Goal: Navigation & Orientation: Find specific page/section

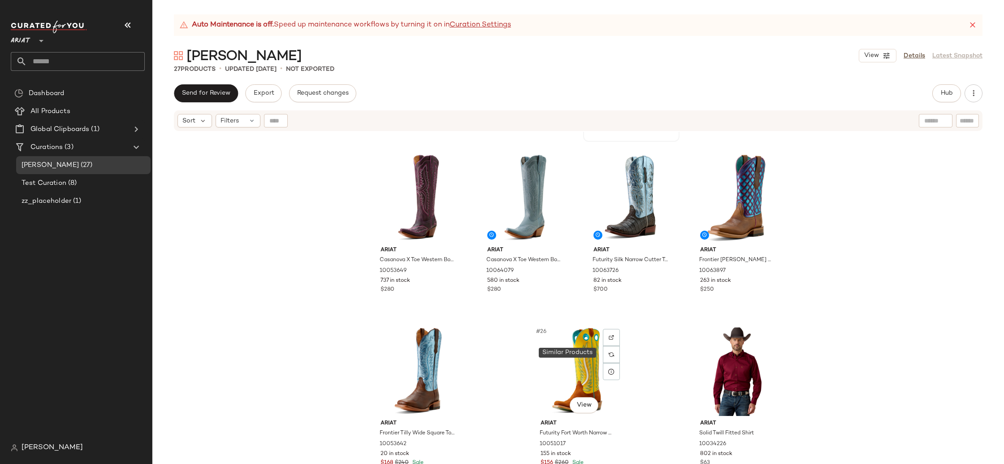
scroll to position [859, 0]
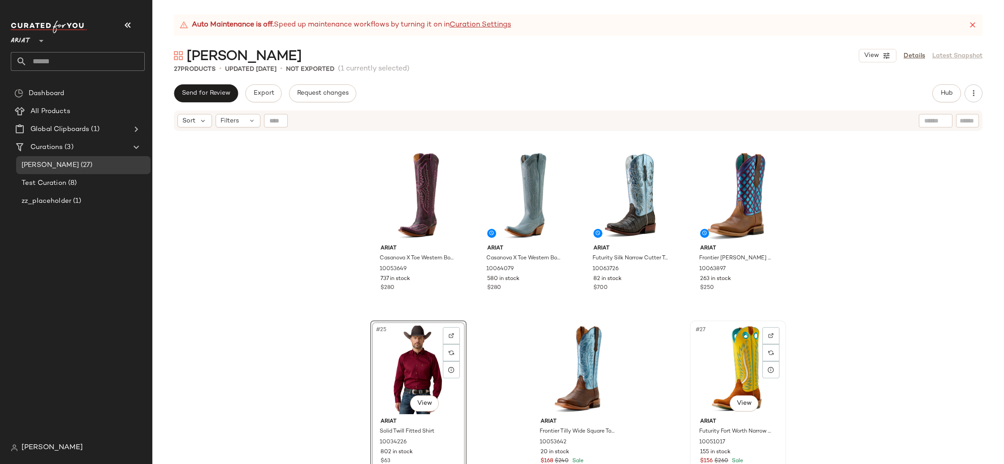
scroll to position [857, 0]
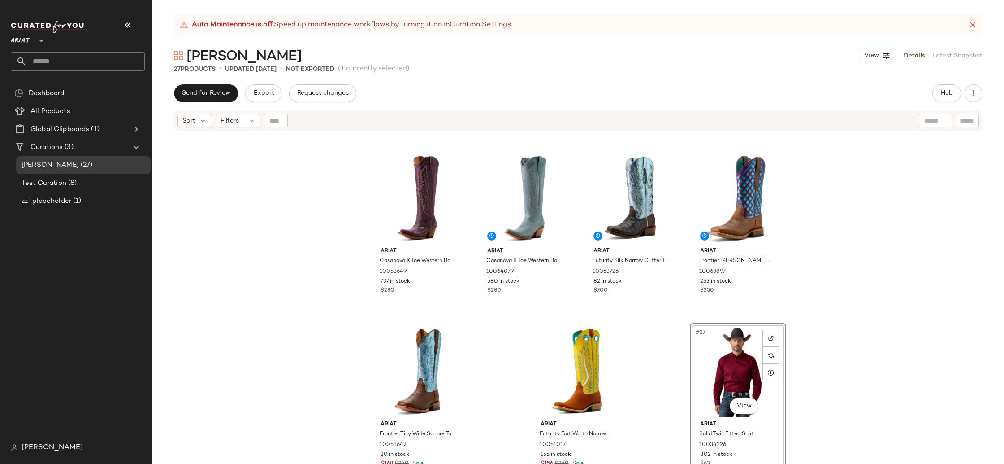
drag, startPoint x: 406, startPoint y: 359, endPoint x: 836, endPoint y: 1, distance: 559.4
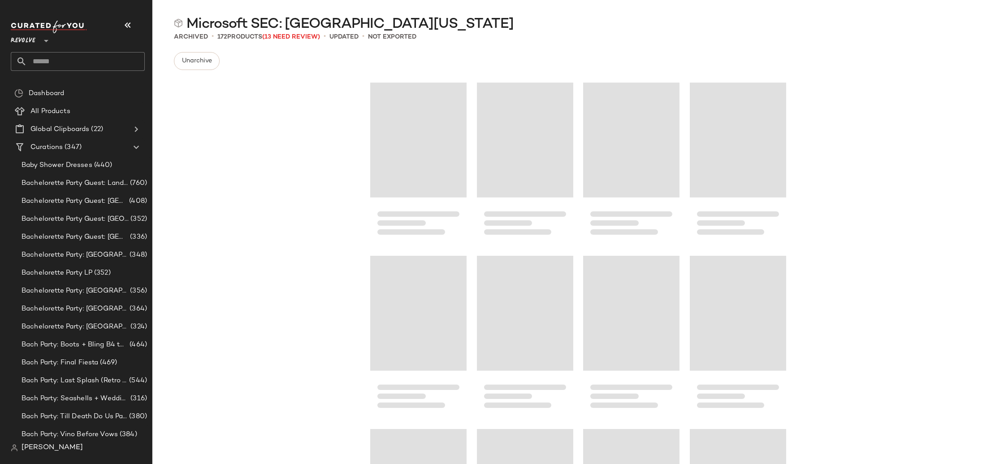
click at [21, 38] on span "Revolve" at bounding box center [23, 38] width 25 height 16
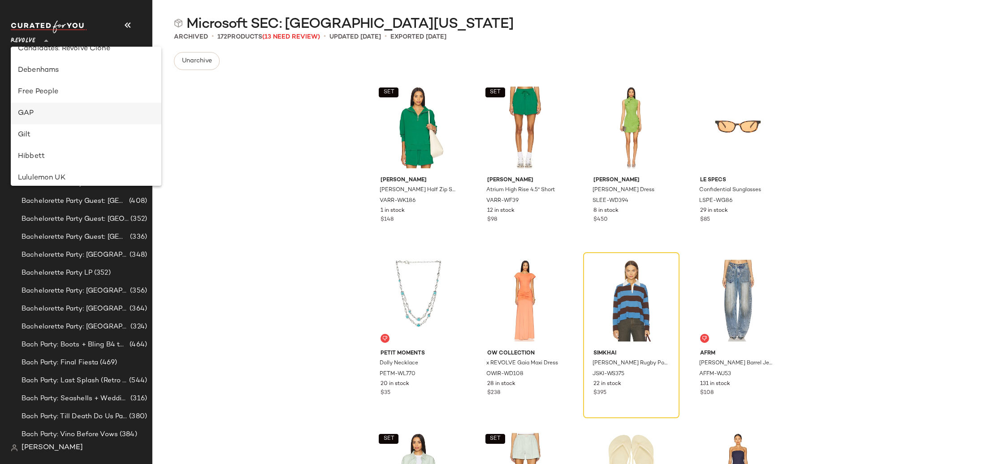
scroll to position [158, 0]
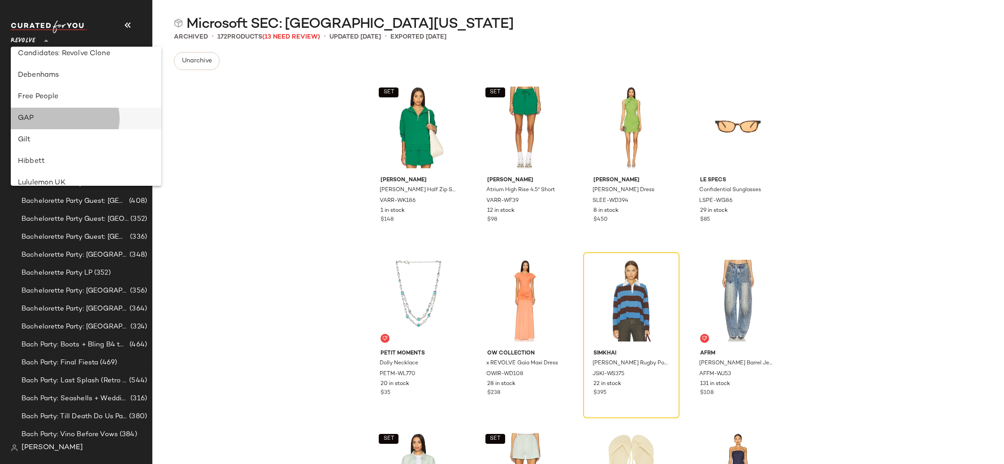
click at [46, 111] on div "GAP" at bounding box center [86, 119] width 151 height 22
type input "**"
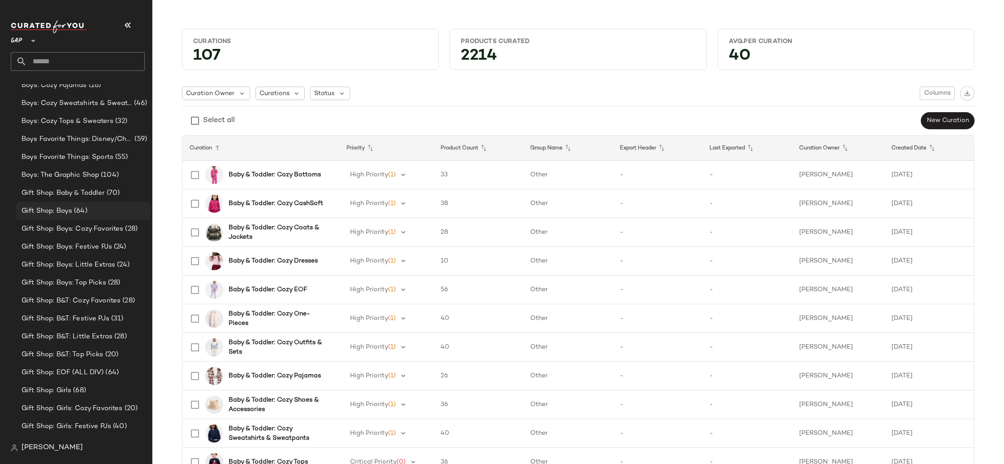
scroll to position [422, 0]
click at [91, 215] on div "Gift Shop: Boys (64)" at bounding box center [83, 209] width 135 height 18
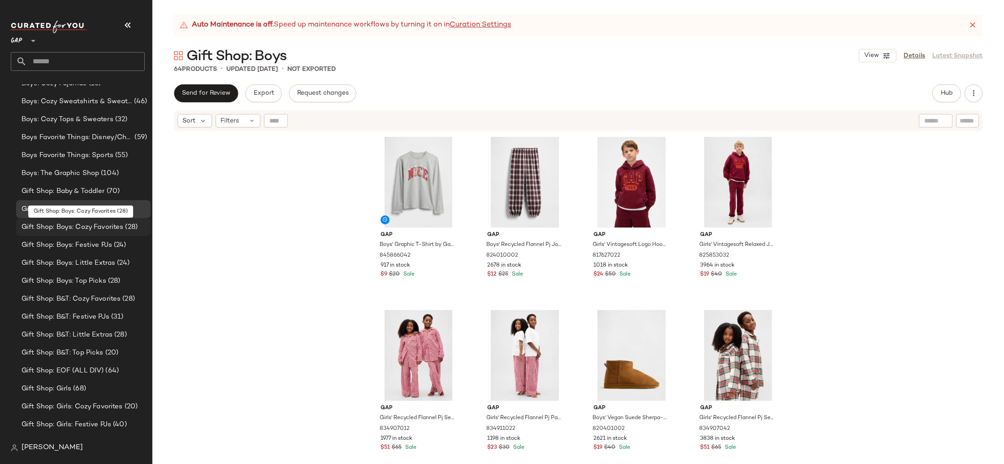
click at [97, 226] on span "Gift Shop: Boys: Cozy Favorites" at bounding box center [73, 227] width 102 height 10
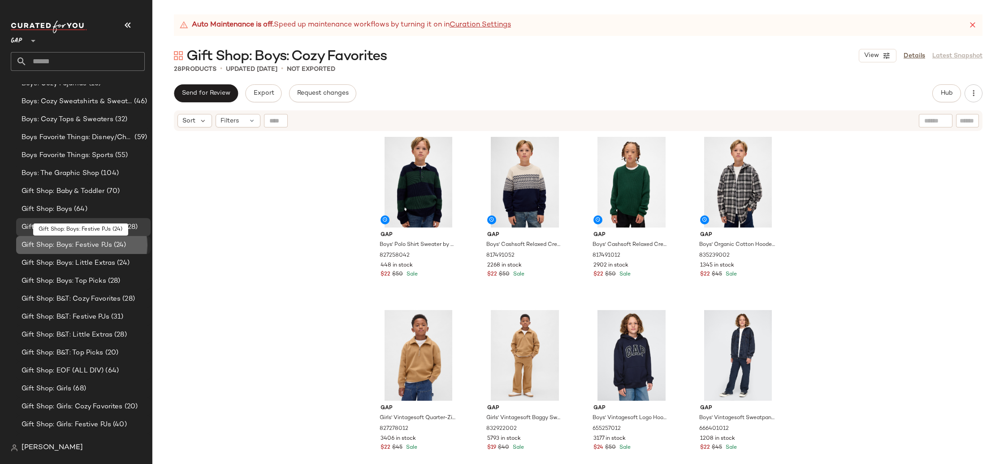
click at [106, 251] on div "Gift Shop: Boys: Festive PJs (24)" at bounding box center [83, 245] width 135 height 18
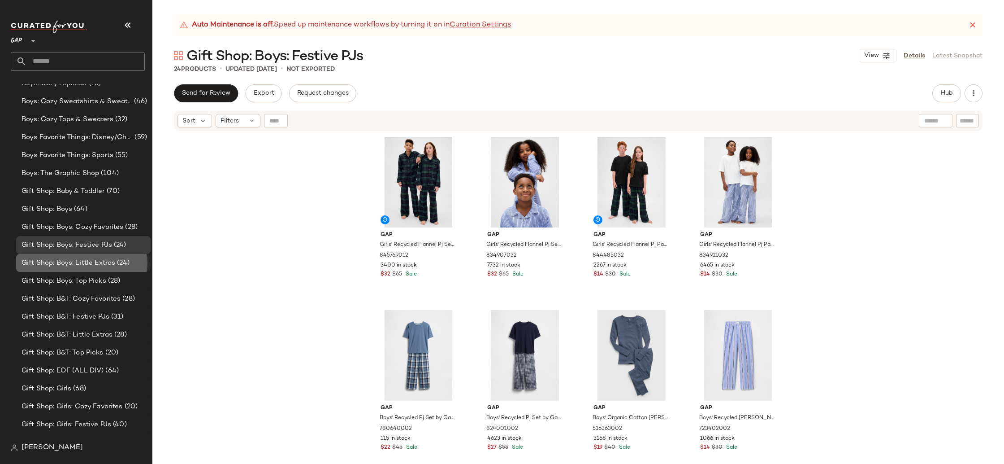
click at [69, 268] on div "Gift Shop: Boys: Little Extras (24)" at bounding box center [83, 263] width 135 height 18
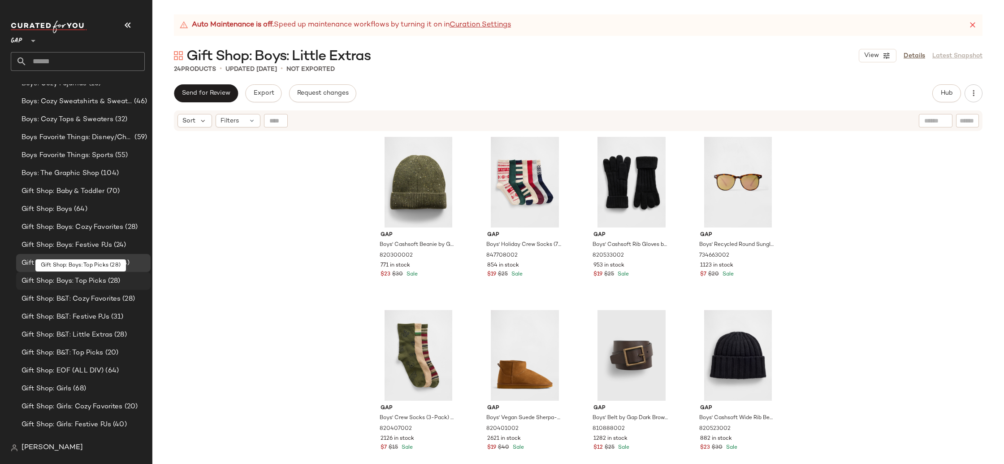
click at [77, 283] on span "Gift Shop: Boys: Top Picks" at bounding box center [64, 281] width 85 height 10
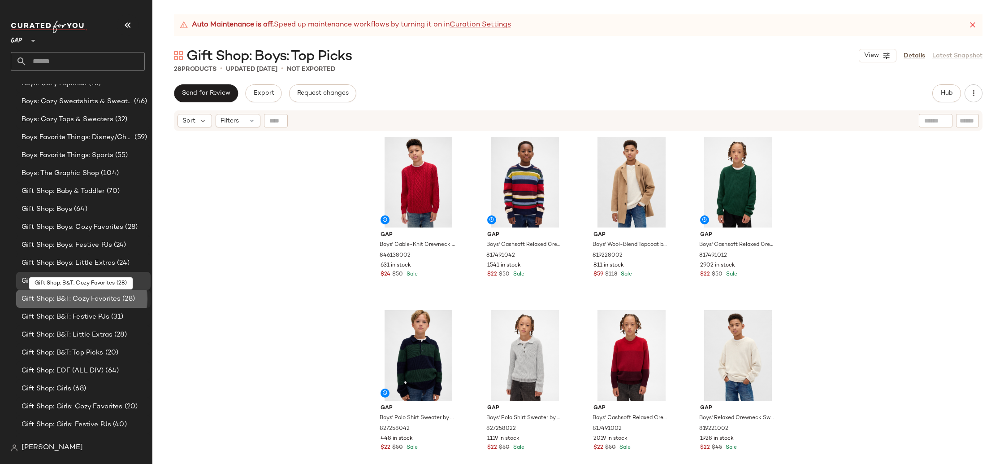
click at [83, 299] on span "Gift Shop: B&T: Cozy Favorites" at bounding box center [71, 299] width 99 height 10
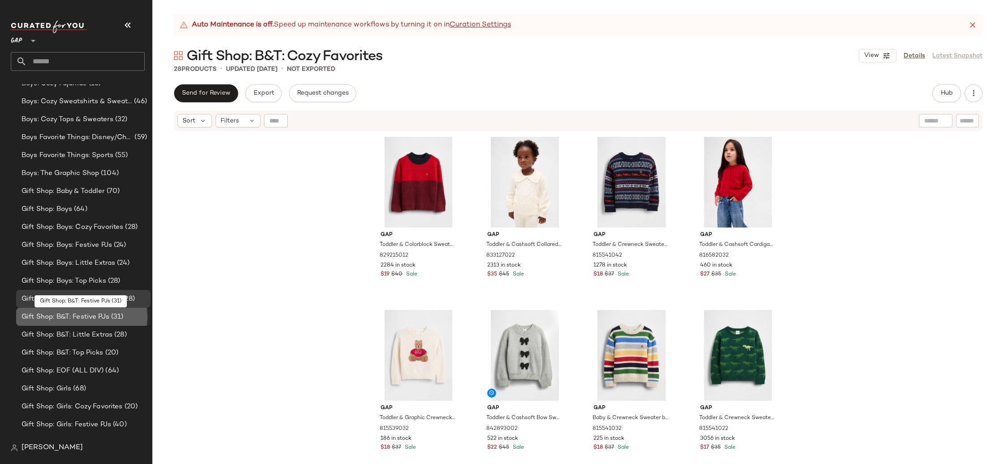
click at [86, 317] on span "Gift Shop: B&T: Festive PJs" at bounding box center [66, 317] width 88 height 10
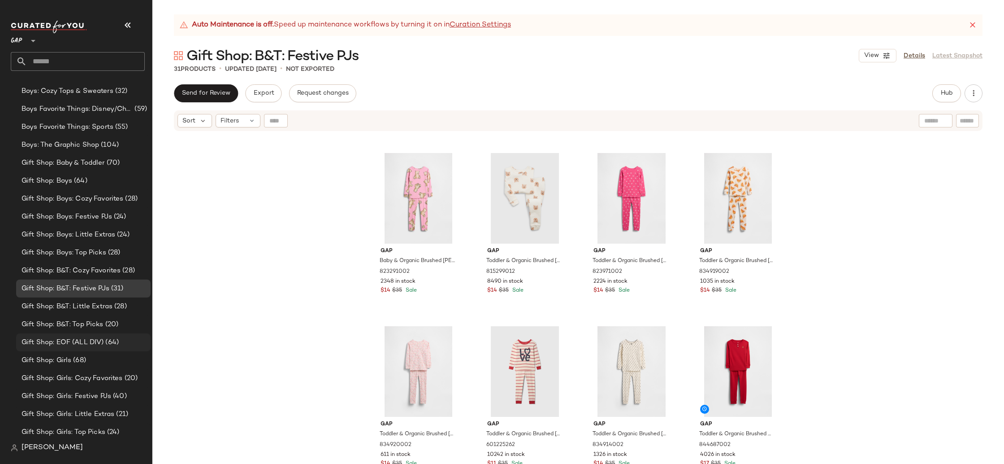
scroll to position [451, 0]
click at [101, 345] on span "Gift Shop: EOF (ALL DIV)" at bounding box center [63, 342] width 82 height 10
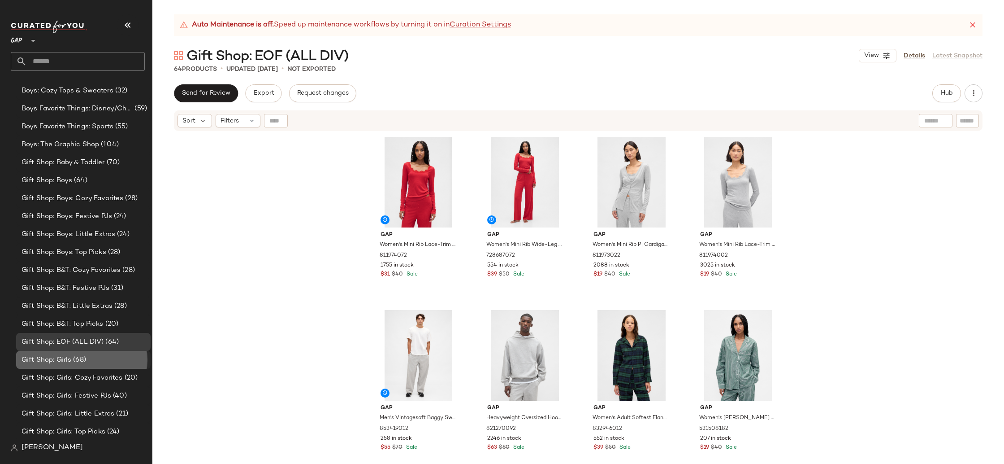
click at [90, 359] on div "Gift Shop: Girls (68)" at bounding box center [83, 360] width 128 height 10
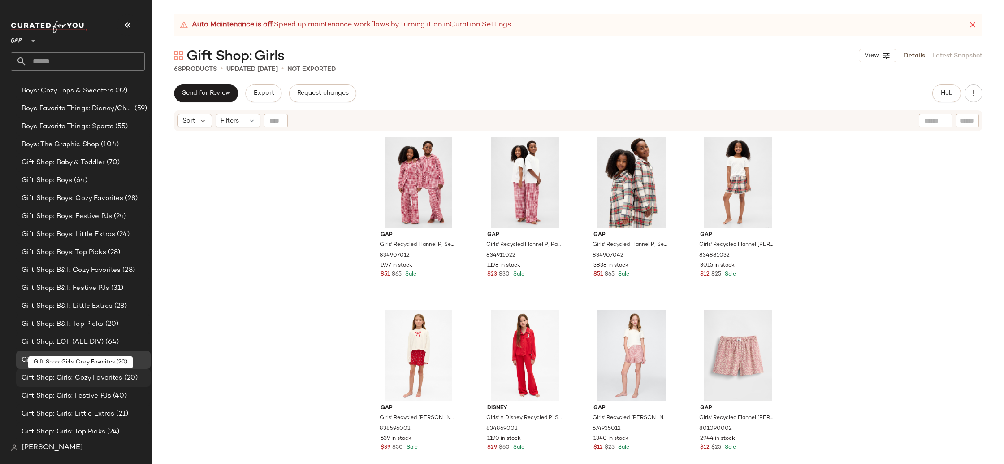
click at [100, 378] on span "Gift Shop: Girls: Cozy Favorites" at bounding box center [72, 378] width 101 height 10
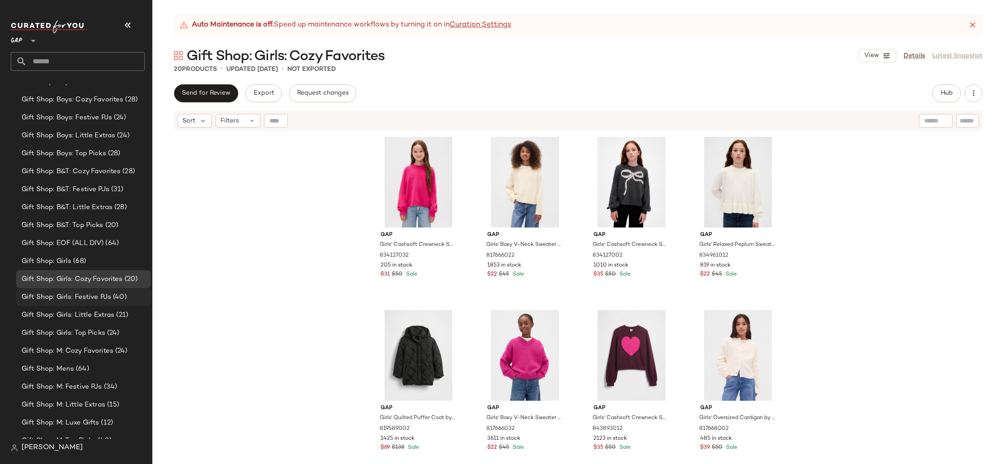
scroll to position [550, 0]
click at [94, 301] on span "Gift Shop: Girls: Festive PJs" at bounding box center [67, 296] width 90 height 10
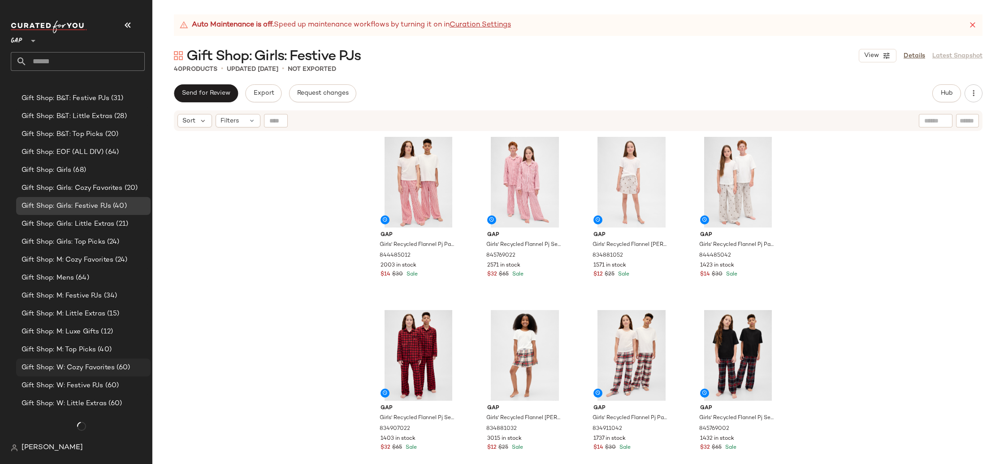
scroll to position [643, 0]
click at [115, 342] on div "Gift Shop: M: Top Picks (40)" at bounding box center [83, 347] width 135 height 18
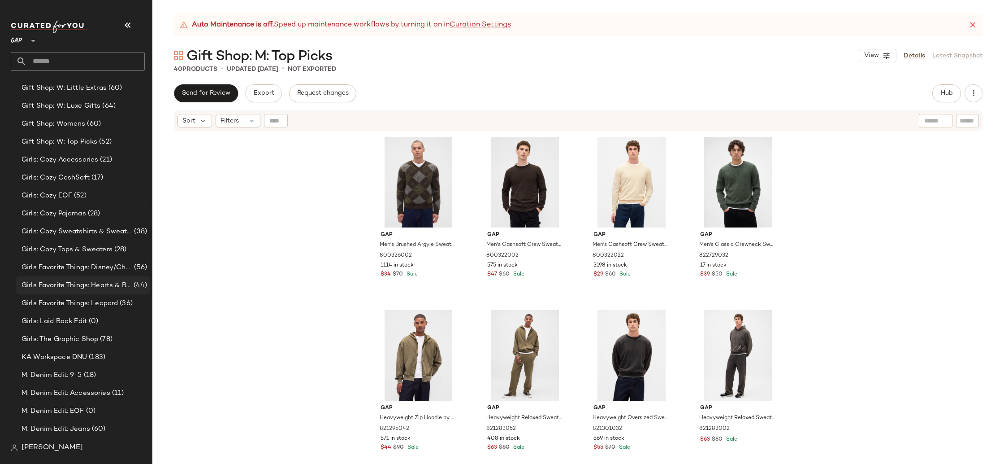
scroll to position [969, 0]
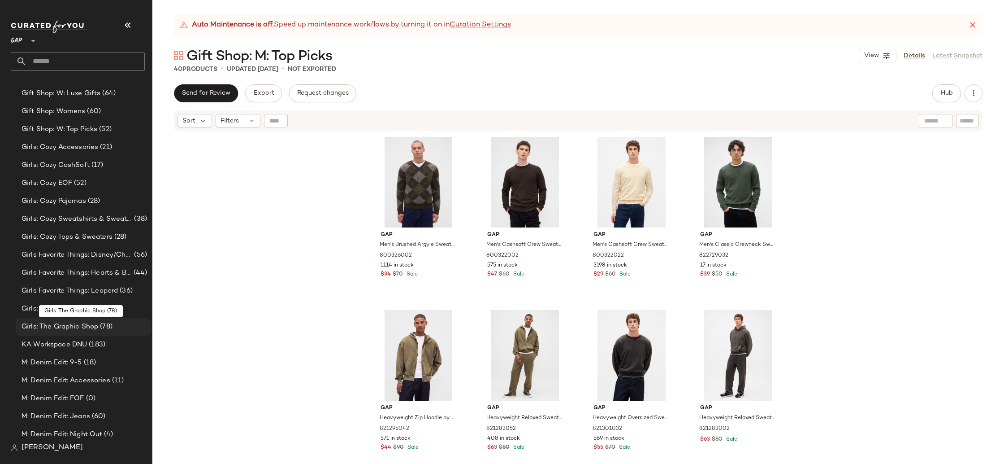
click at [78, 319] on div "Girls: The Graphic Shop (78)" at bounding box center [83, 326] width 135 height 18
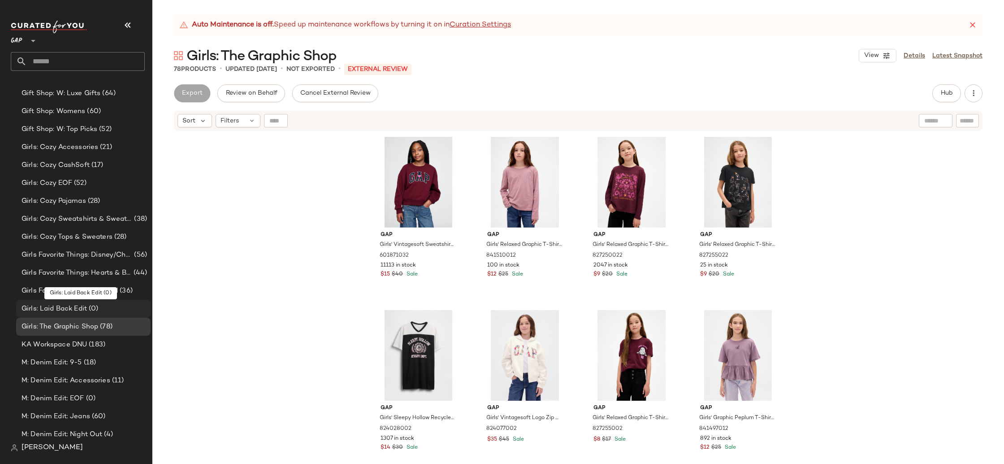
click at [78, 307] on span "Girls: Laid Back Edit" at bounding box center [54, 309] width 65 height 10
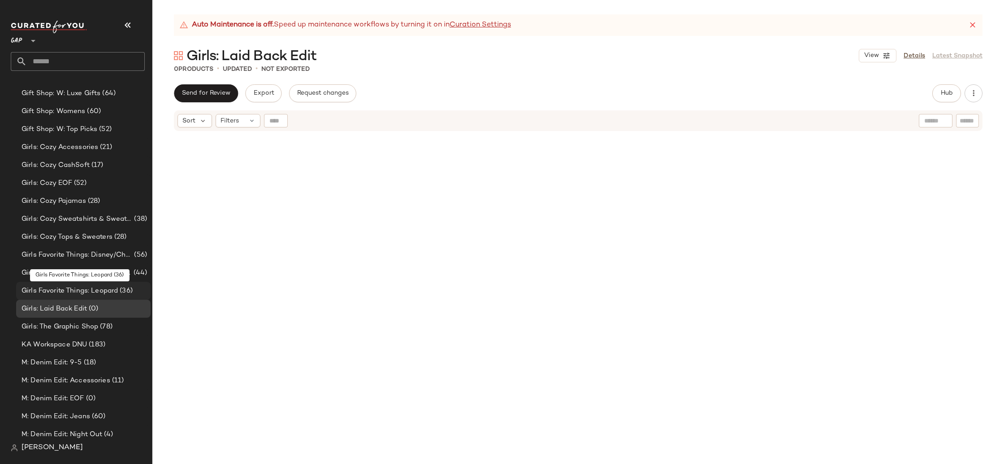
click at [77, 288] on span "Girls Favorite Things: Leopard" at bounding box center [70, 291] width 96 height 10
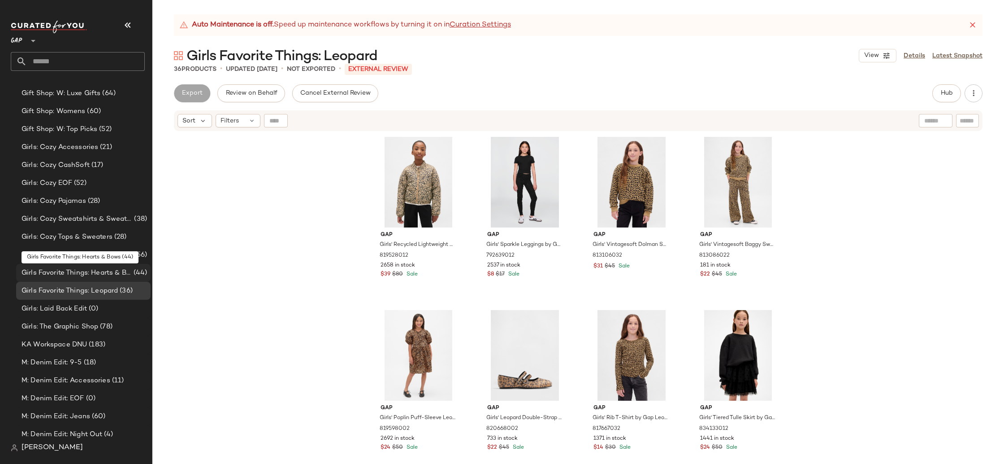
click at [75, 270] on span "Girls Favorite Things: Hearts & Bows" at bounding box center [77, 273] width 110 height 10
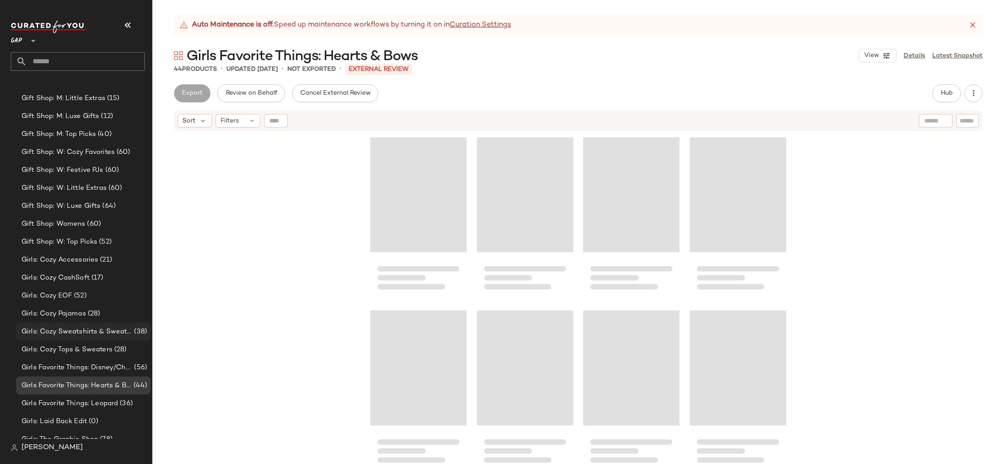
scroll to position [794, 0]
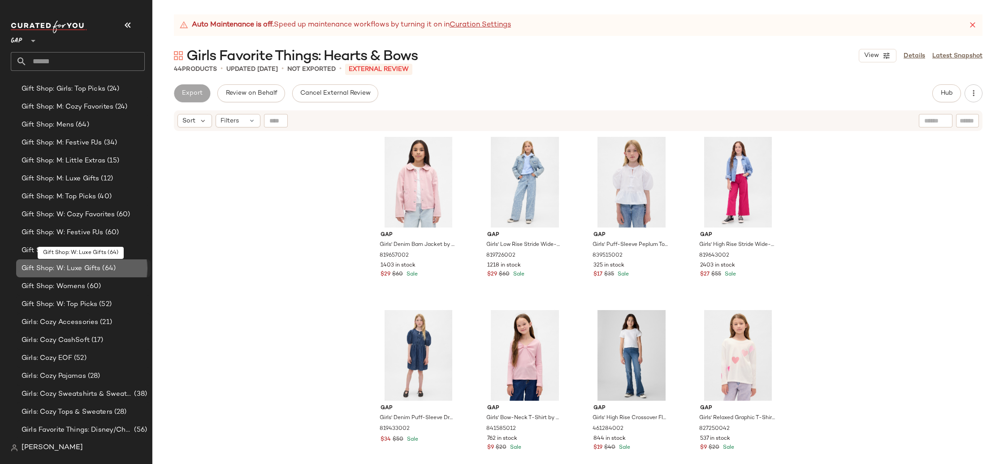
click at [74, 272] on span "Gift Shop: W: Luxe Gifts" at bounding box center [61, 268] width 79 height 10
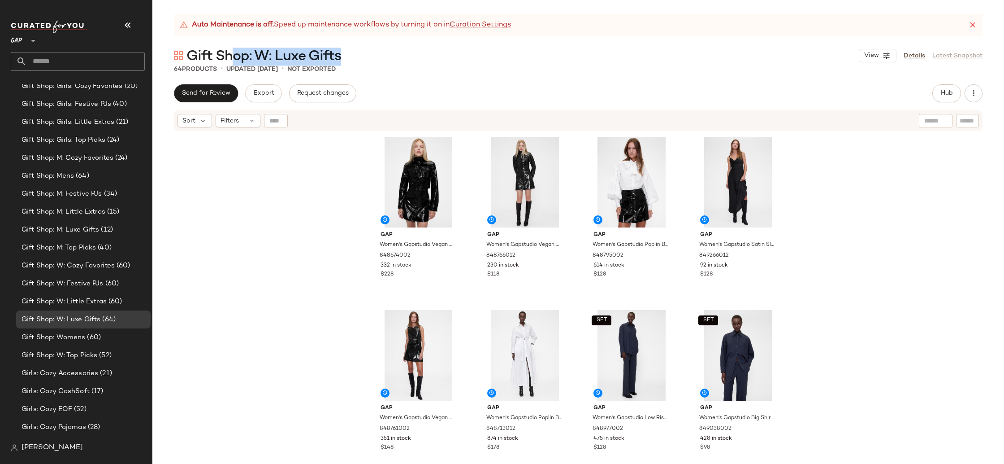
drag, startPoint x: 354, startPoint y: 56, endPoint x: 466, endPoint y: 39, distance: 113.3
click at [234, 60] on div "Gift Shop: W: Luxe Gifts View Details Latest Snapshot" at bounding box center [578, 56] width 852 height 18
